Goal: Information Seeking & Learning: Learn about a topic

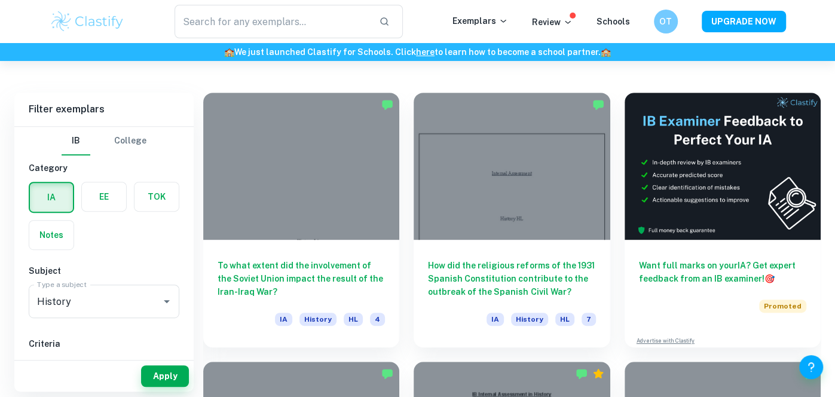
scroll to position [320, 0]
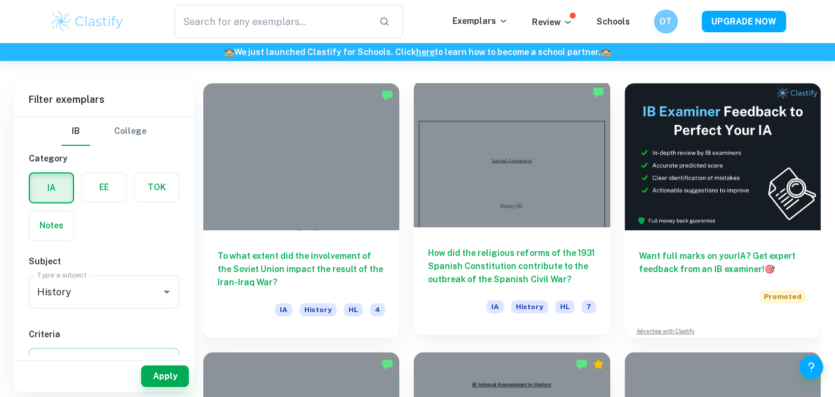
click at [521, 183] on div at bounding box center [512, 153] width 196 height 147
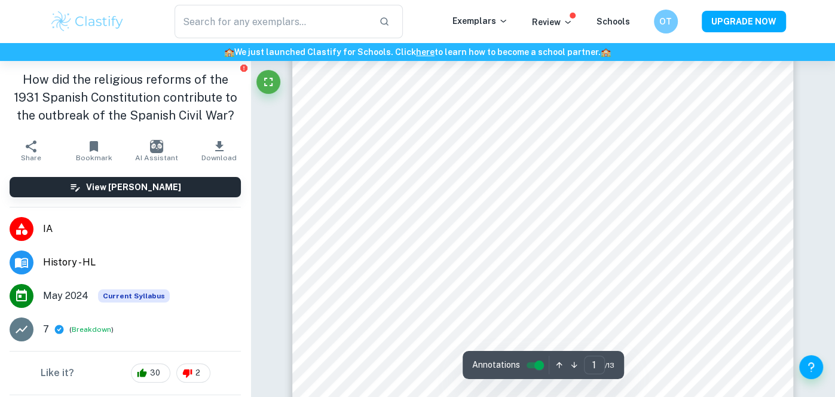
scroll to position [270, 0]
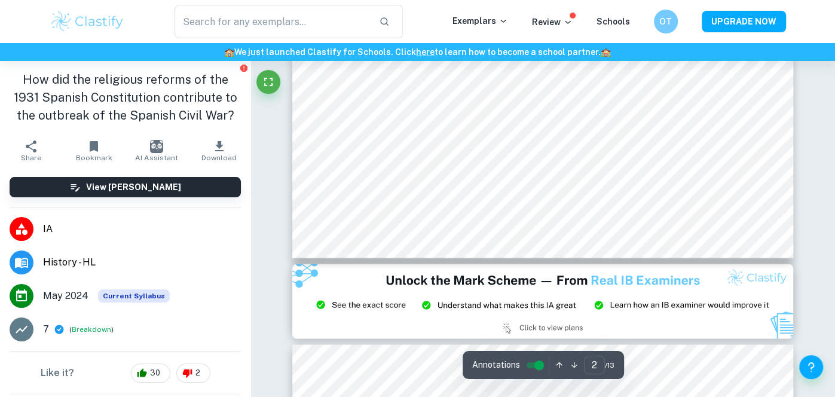
type input "3"
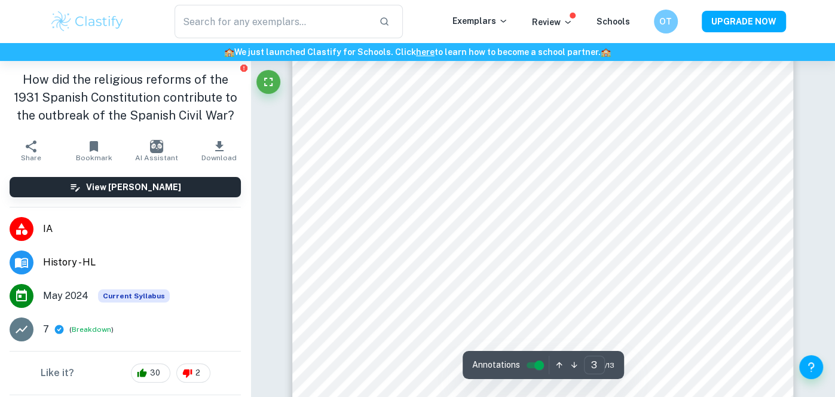
scroll to position [1611, 0]
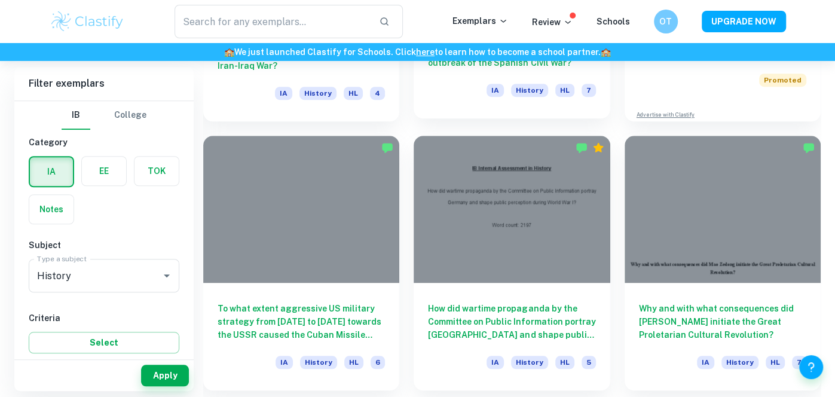
scroll to position [573, 0]
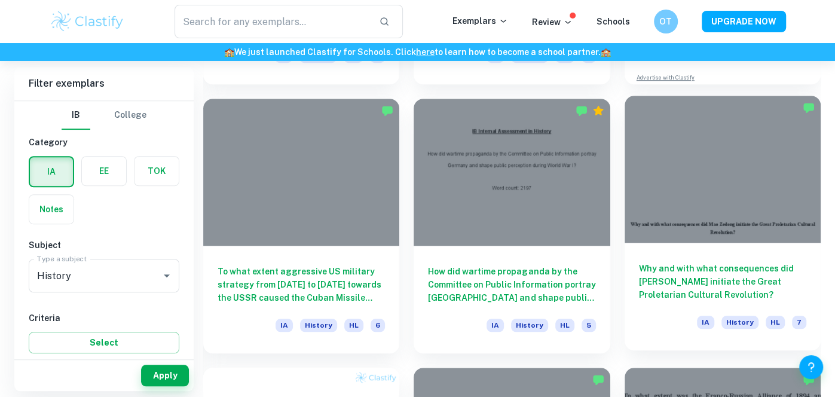
click at [705, 218] on div at bounding box center [723, 169] width 196 height 147
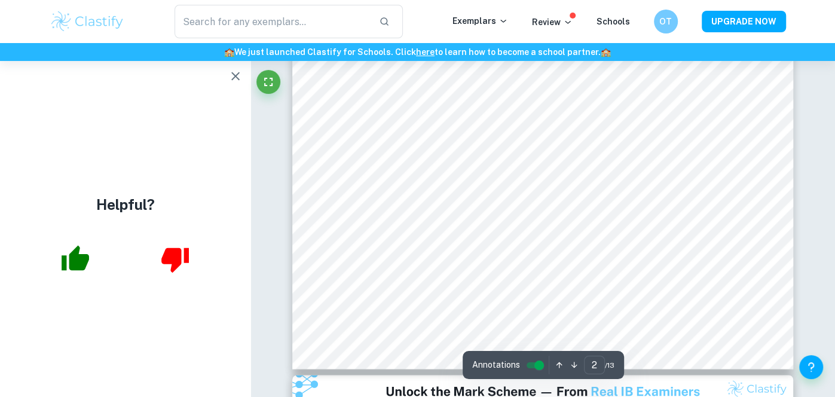
scroll to position [1102, 0]
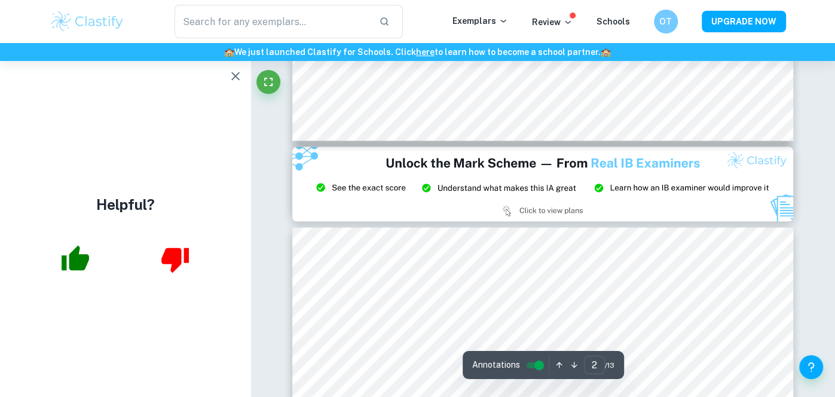
type input "3"
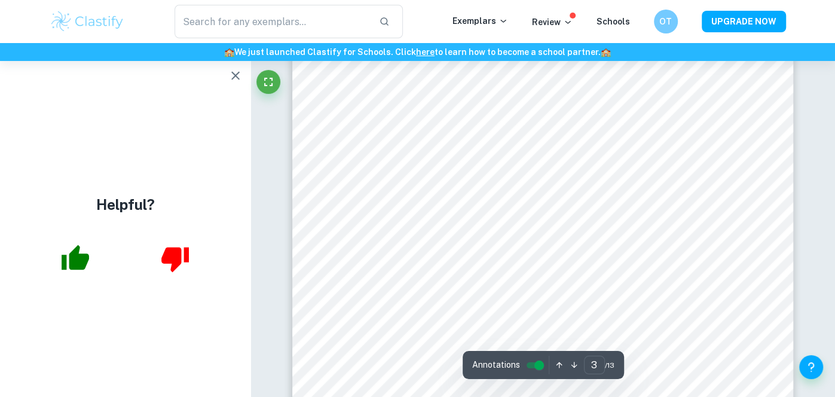
scroll to position [1580, 0]
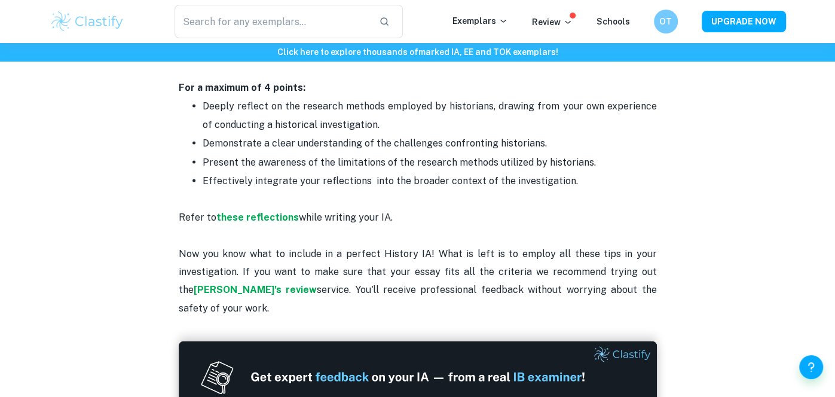
scroll to position [2142, 0]
